Goal: Find specific page/section: Find specific page/section

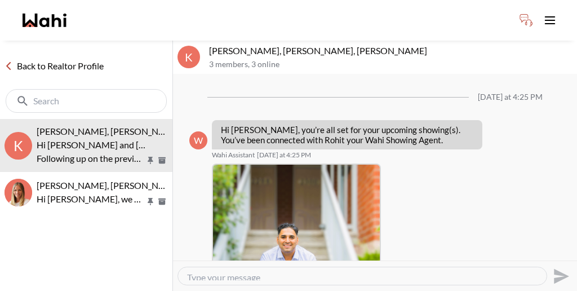
scroll to position [654, 0]
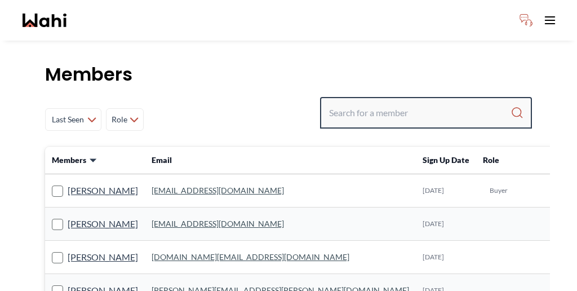
click at [421, 103] on input "Search input" at bounding box center [420, 113] width 182 height 20
paste input "Shilpa Pradhan"
type input "Shilpa Pradhan"
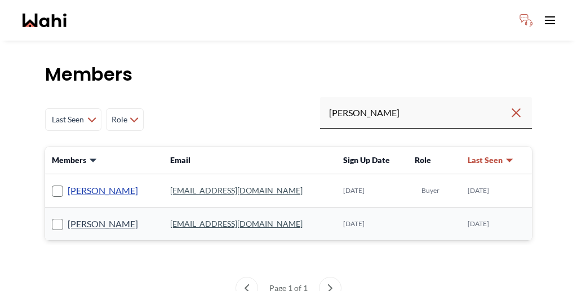
click at [83, 183] on link "Pradeep Pradhan" at bounding box center [103, 190] width 70 height 15
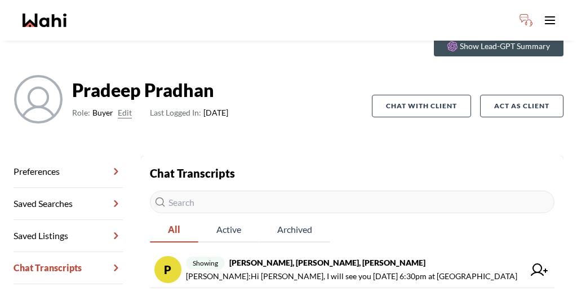
scroll to position [54, 0]
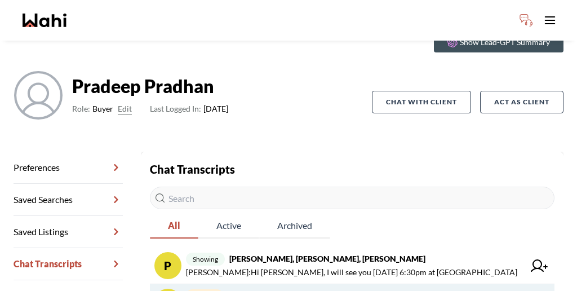
click at [260, 290] on strong "Pradeep Pradhan, Shilpa Pradhan, Faraz" at bounding box center [332, 295] width 209 height 10
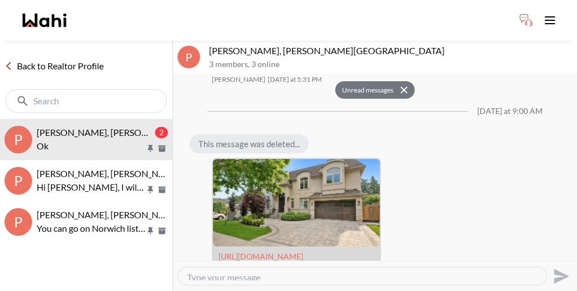
scroll to position [1189, 0]
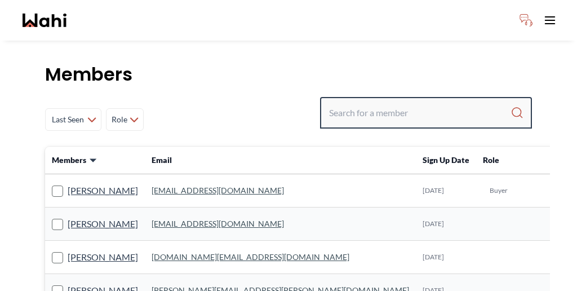
click at [419, 103] on input "Search input" at bounding box center [420, 113] width 182 height 20
paste input "Khalid"
type input "Khalid"
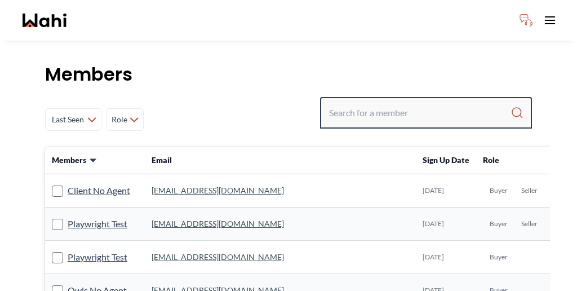
click at [452, 103] on input "Search input" at bounding box center [420, 113] width 182 height 20
paste input "Sourav Singh"
type input "Sourav Singh"
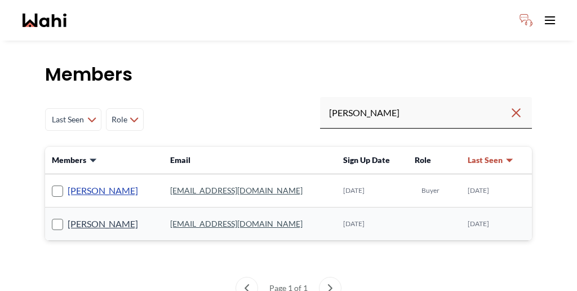
click at [75, 183] on link "Sourav Singh" at bounding box center [103, 190] width 70 height 15
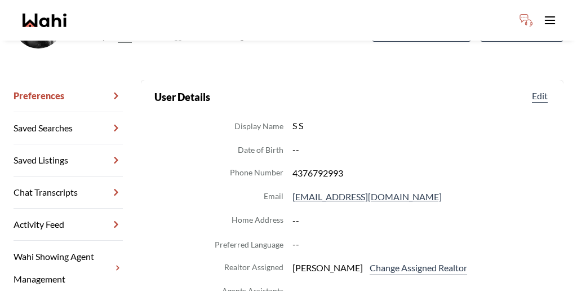
scroll to position [127, 0]
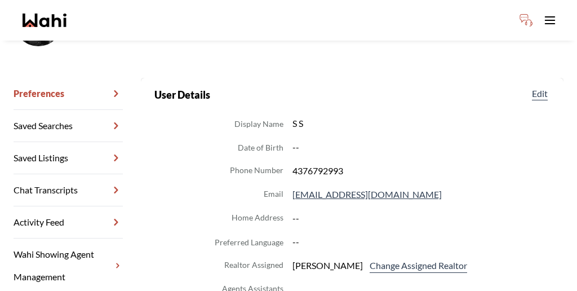
click at [67, 238] on link "Wahi Showing Agent Management" at bounding box center [68, 265] width 109 height 55
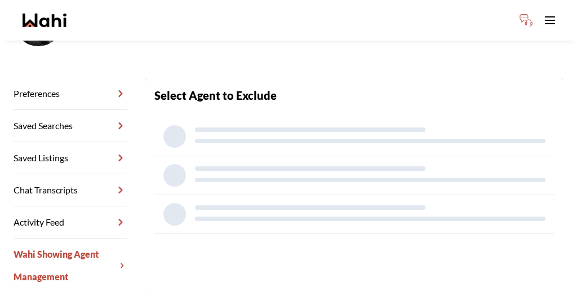
scroll to position [54, 0]
